Goal: Task Accomplishment & Management: Manage account settings

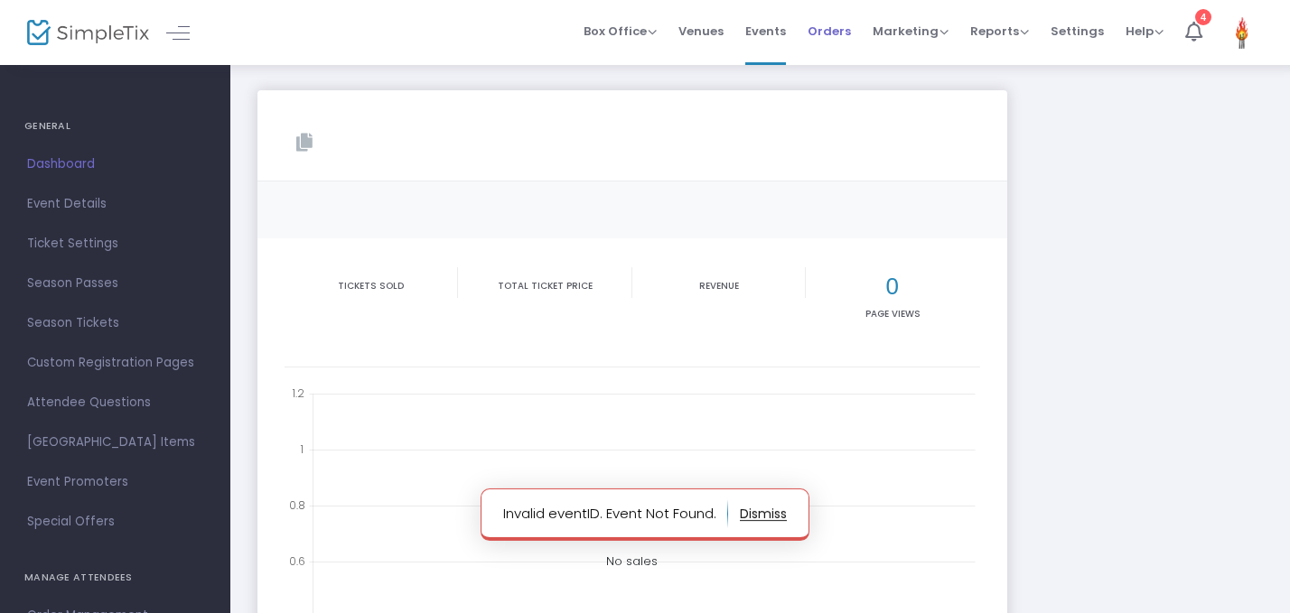
click at [826, 27] on span "Orders" at bounding box center [829, 31] width 43 height 46
